Goal: Task Accomplishment & Management: Manage account settings

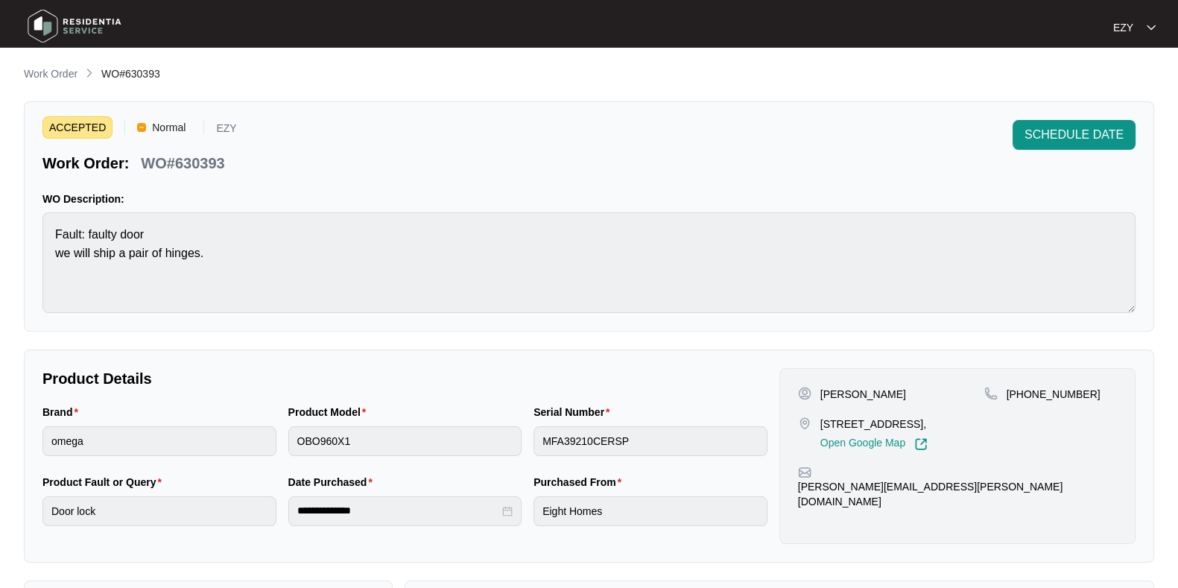
scroll to position [41, 0]
click at [64, 72] on p "Work Order" at bounding box center [51, 73] width 54 height 15
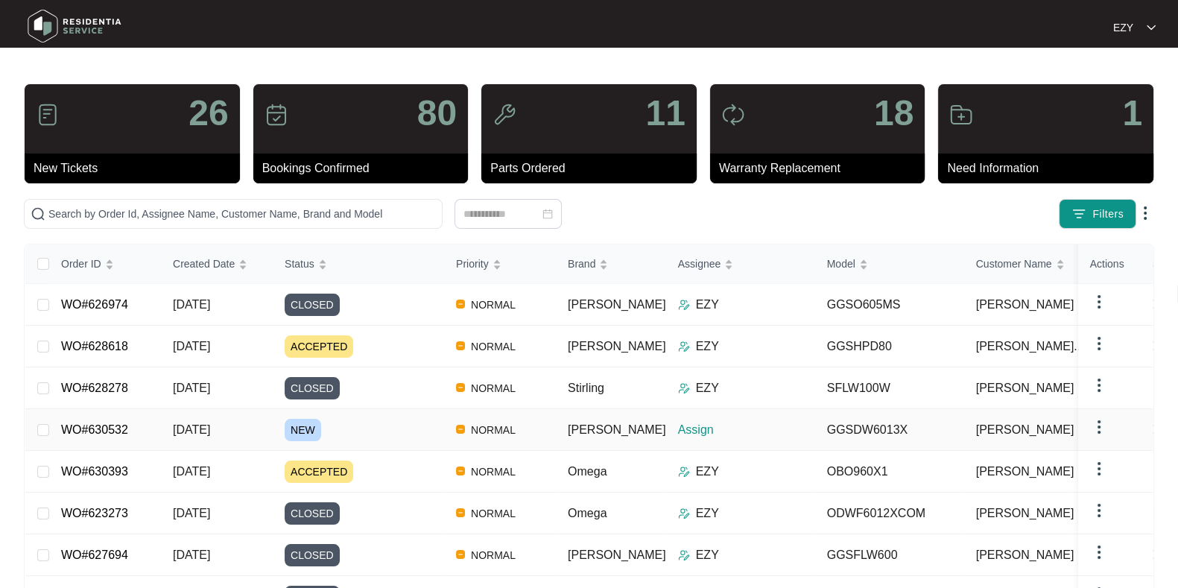
click at [403, 420] on div "NEW" at bounding box center [364, 430] width 159 height 22
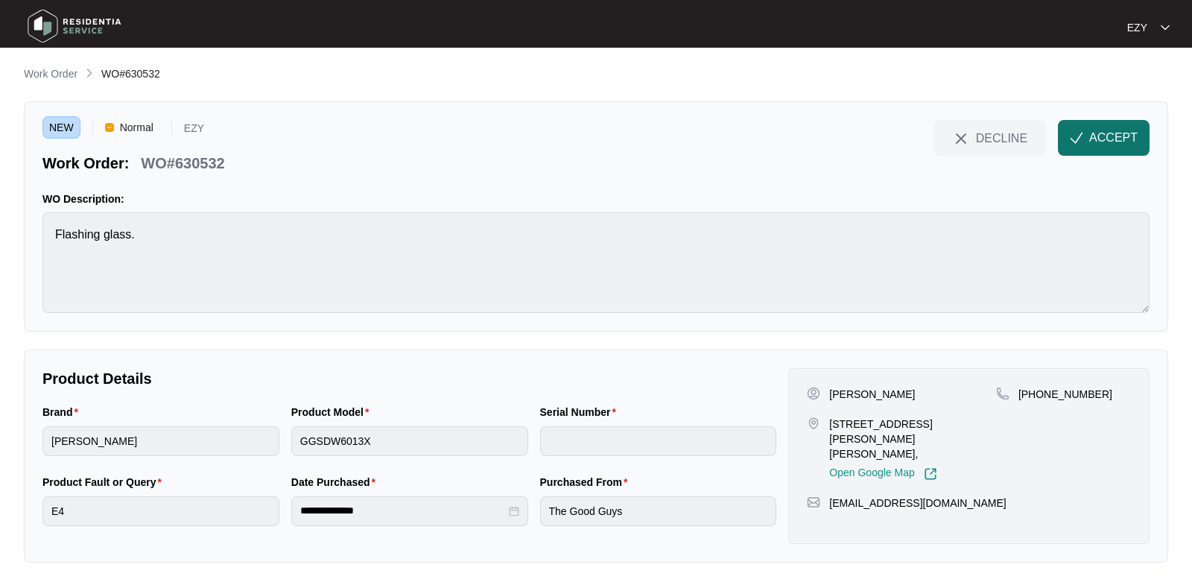
click at [1117, 135] on span "ACCEPT" at bounding box center [1113, 138] width 48 height 18
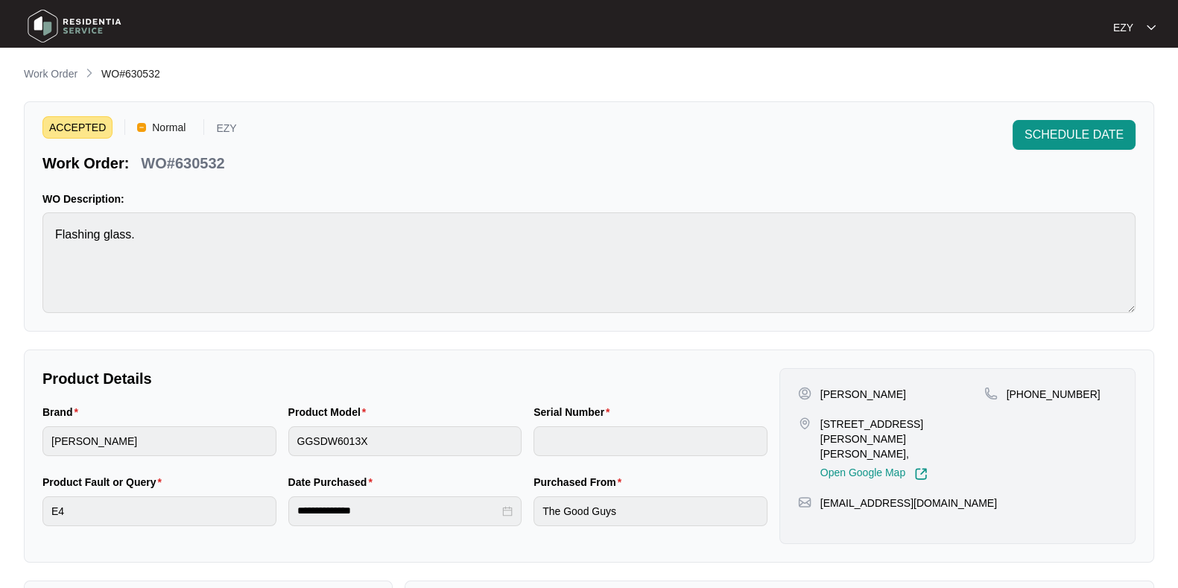
click at [179, 168] on p "WO#630532" at bounding box center [182, 163] width 83 height 21
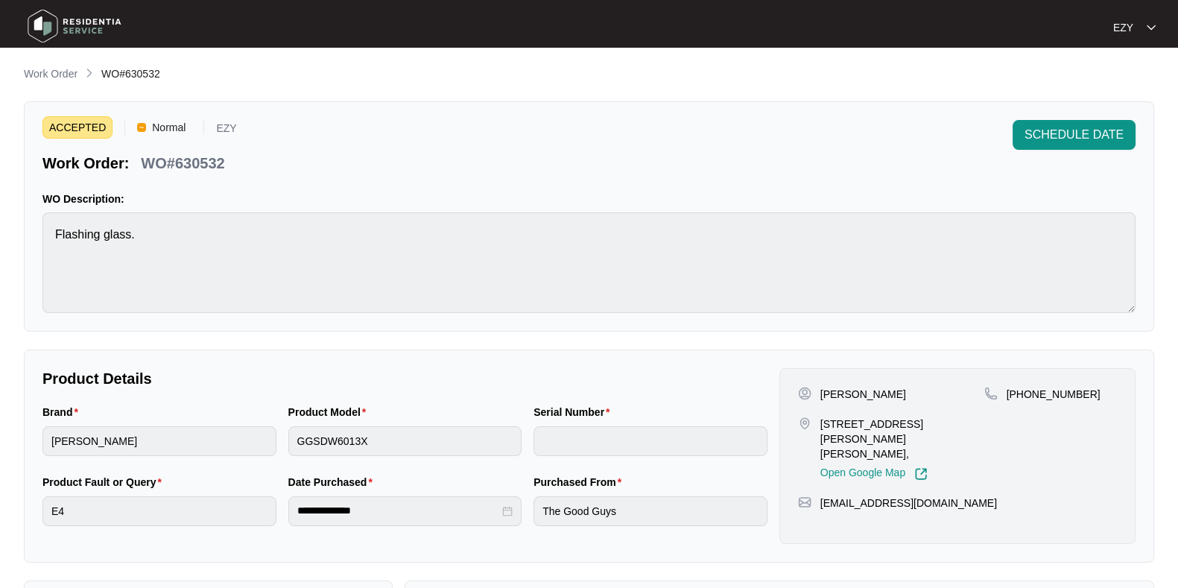
click at [832, 390] on p "[PERSON_NAME]" at bounding box center [863, 394] width 86 height 15
copy p "[PERSON_NAME]"
click at [832, 390] on p "[PERSON_NAME]" at bounding box center [863, 394] width 86 height 15
click at [861, 413] on div "[PERSON_NAME] [STREET_ADDRESS][PERSON_NAME][PERSON_NAME], Open Google Map" at bounding box center [891, 434] width 186 height 94
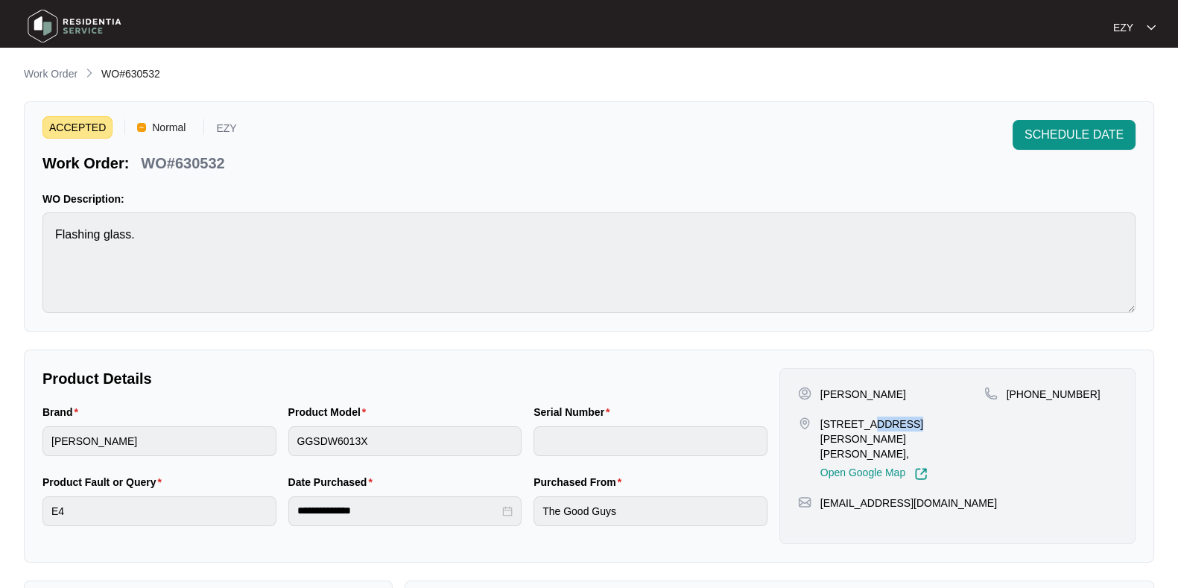
click at [861, 413] on div "[PERSON_NAME] [STREET_ADDRESS][PERSON_NAME][PERSON_NAME], Open Google Map" at bounding box center [891, 434] width 186 height 94
copy p "[STREET_ADDRESS][PERSON_NAME][PERSON_NAME],"
drag, startPoint x: 1081, startPoint y: 393, endPoint x: 1024, endPoint y: 396, distance: 56.7
click at [1024, 396] on div "[PHONE_NUMBER]" at bounding box center [1050, 394] width 133 height 15
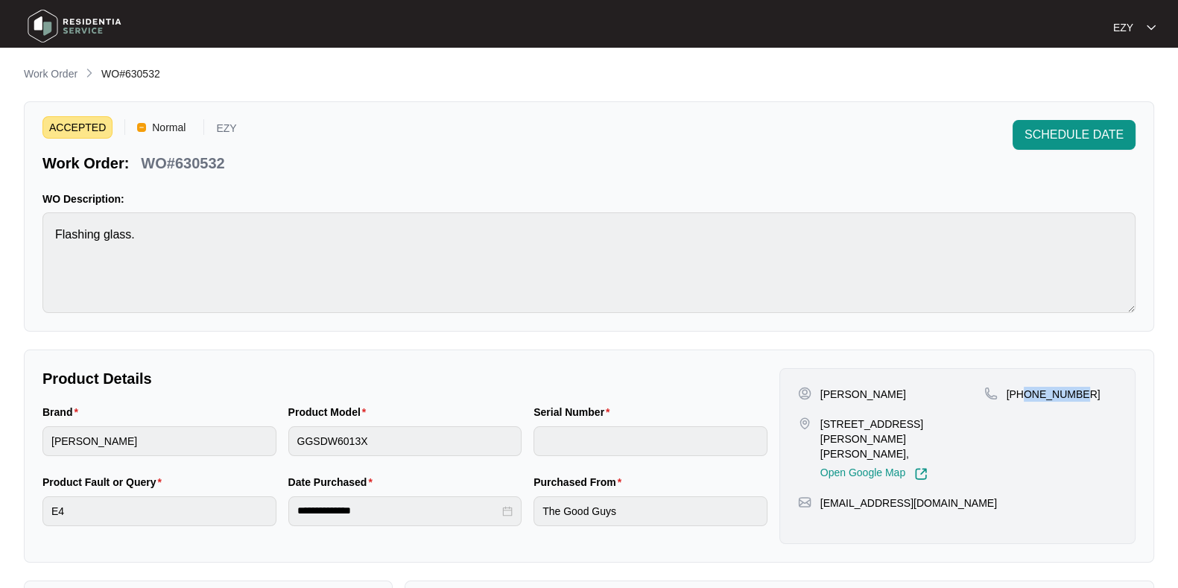
copy p "416503584"
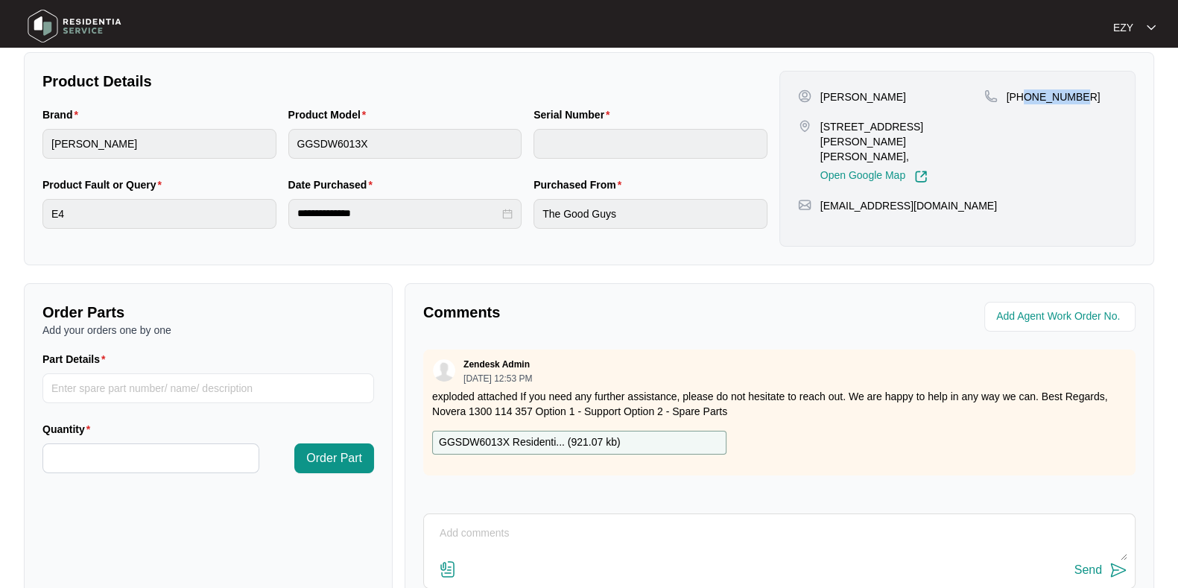
scroll to position [335, 0]
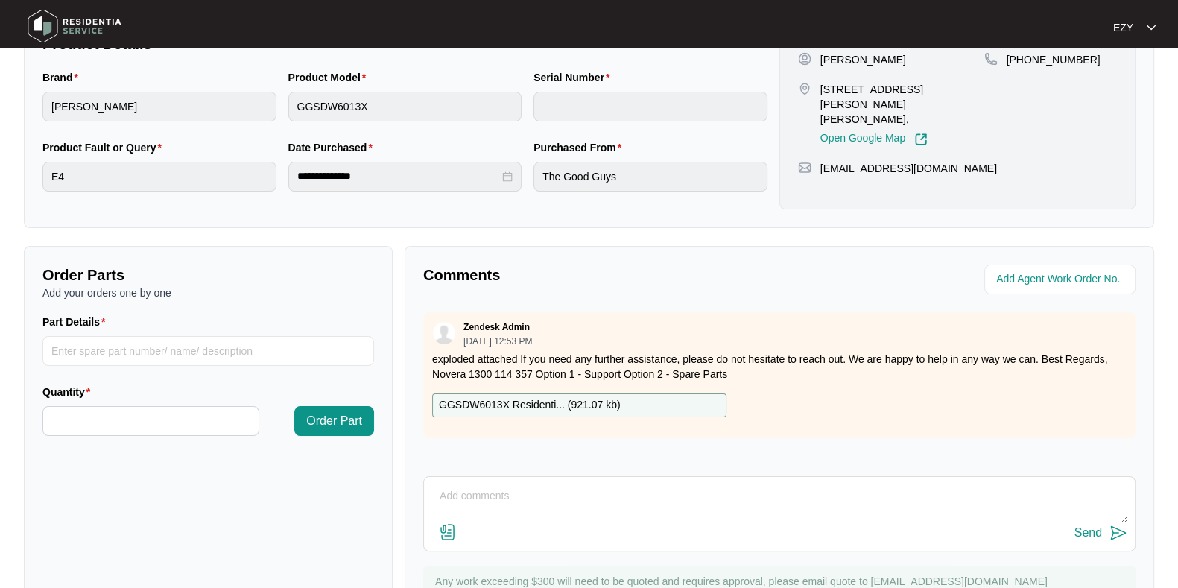
click at [676, 406] on div "GGSDW6013X Residenti... ( 921.07 kb )" at bounding box center [579, 405] width 294 height 24
